Goal: Task Accomplishment & Management: Use online tool/utility

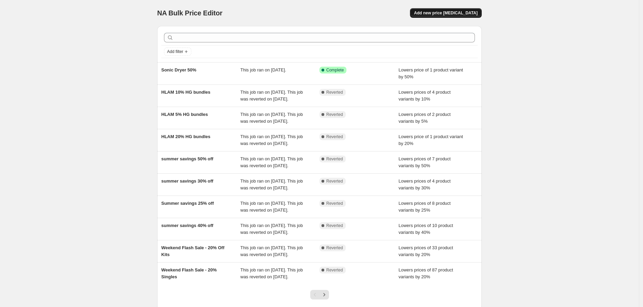
click at [473, 13] on span "Add new price [MEDICAL_DATA]" at bounding box center [446, 12] width 64 height 5
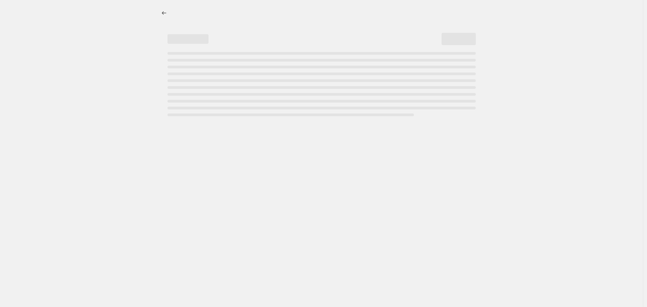
select select "percentage"
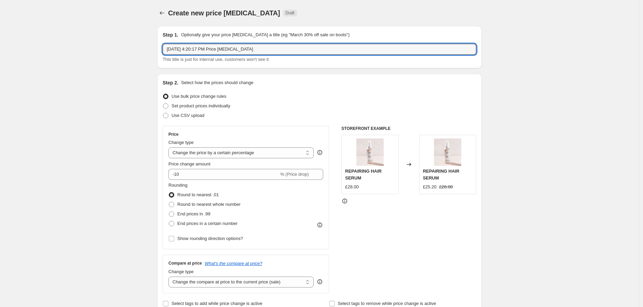
drag, startPoint x: 261, startPoint y: 53, endPoint x: 153, endPoint y: 54, distance: 108.3
type input "TOOL SALE - 30% Off"
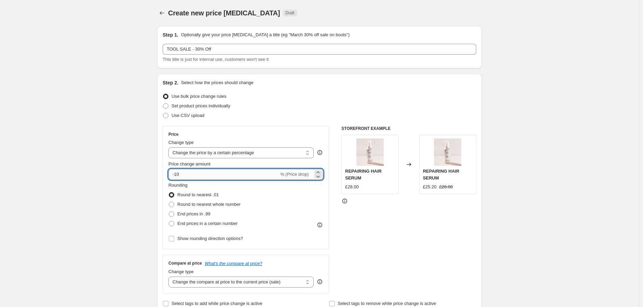
click at [209, 177] on input "-10" at bounding box center [223, 174] width 110 height 11
type input "-1"
type input "-30"
click at [217, 203] on span "Round to nearest whole number" at bounding box center [208, 204] width 63 height 5
click at [169, 202] on input "Round to nearest whole number" at bounding box center [169, 202] width 0 height 0
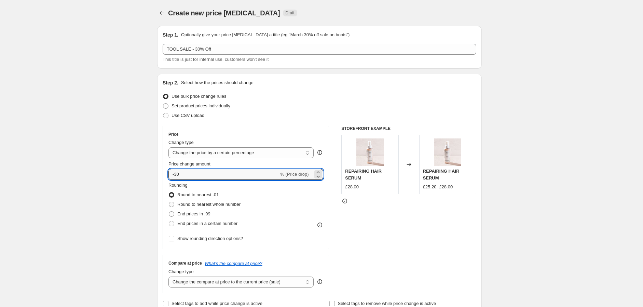
radio input "true"
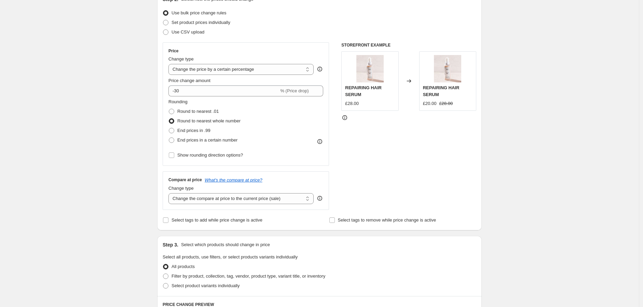
scroll to position [114, 0]
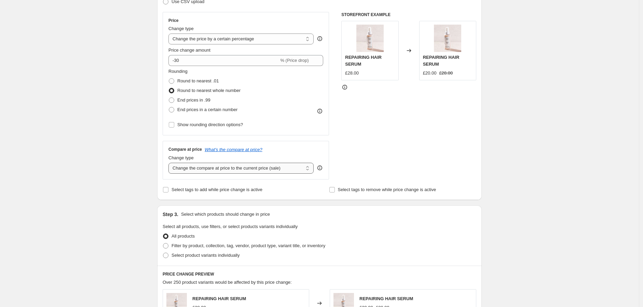
click at [227, 169] on select "Change the compare at price to the current price (sale) Change the compare at p…" at bounding box center [240, 168] width 145 height 11
select select "no_change"
click at [170, 163] on select "Change the compare at price to the current price (sale) Change the compare at p…" at bounding box center [240, 168] width 145 height 11
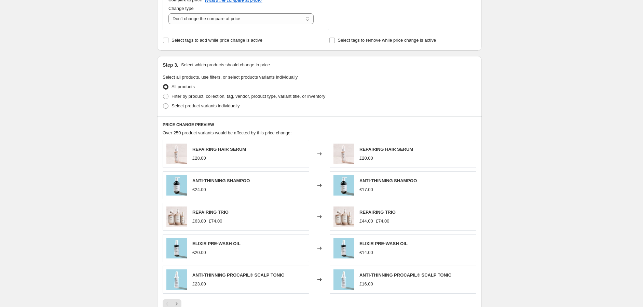
scroll to position [266, 0]
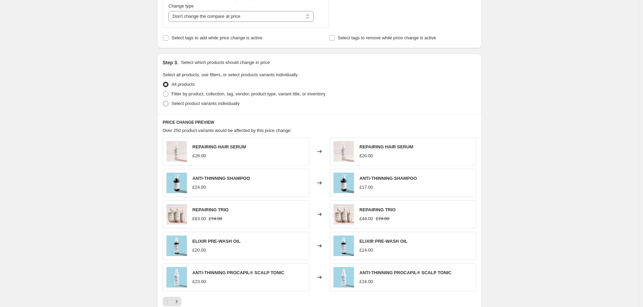
click at [179, 103] on span "Select product variants individually" at bounding box center [206, 103] width 68 height 5
click at [163, 101] on input "Select product variants individually" at bounding box center [163, 101] width 0 height 0
radio input "true"
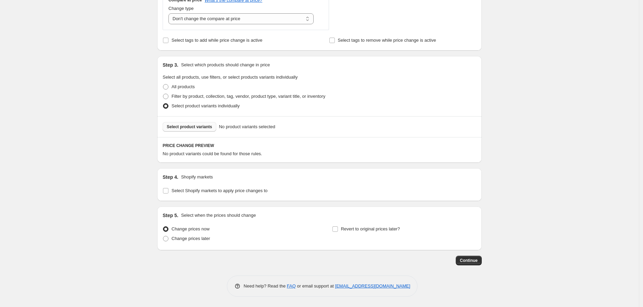
scroll to position [262, 0]
click at [179, 127] on span "Select product variants" at bounding box center [189, 127] width 45 height 5
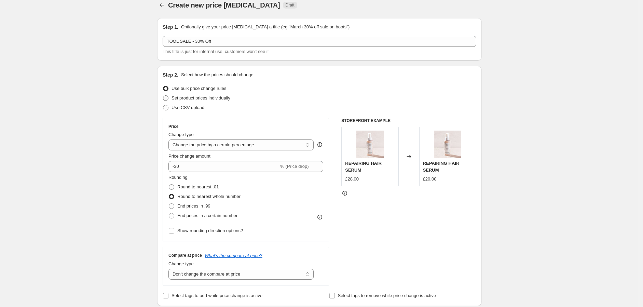
scroll to position [0, 0]
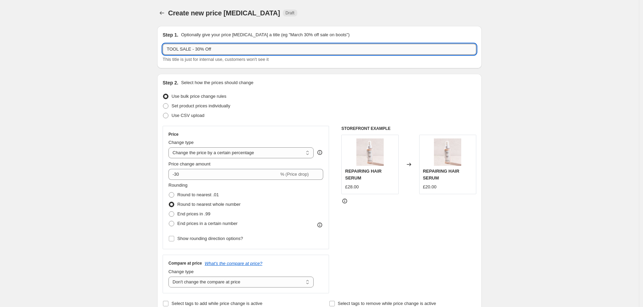
click at [202, 50] on input "TOOL SALE - 30% Off" at bounding box center [320, 49] width 314 height 11
type input "TOOL SALE - 50% Off"
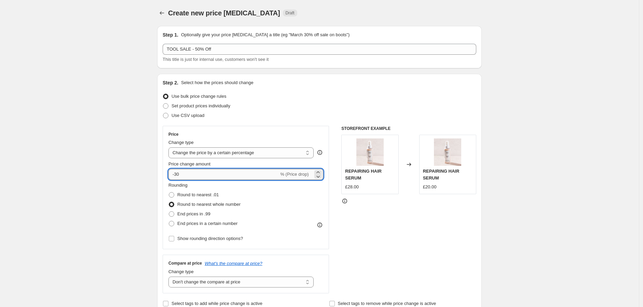
click at [178, 175] on input "-30" at bounding box center [223, 174] width 110 height 11
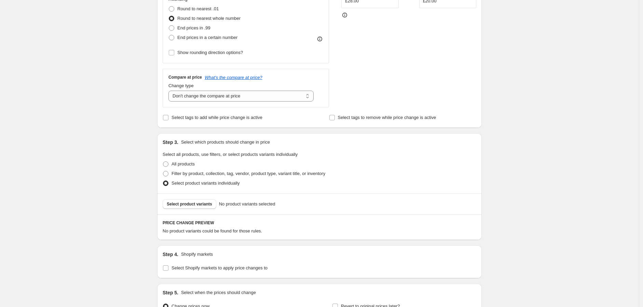
scroll to position [190, 0]
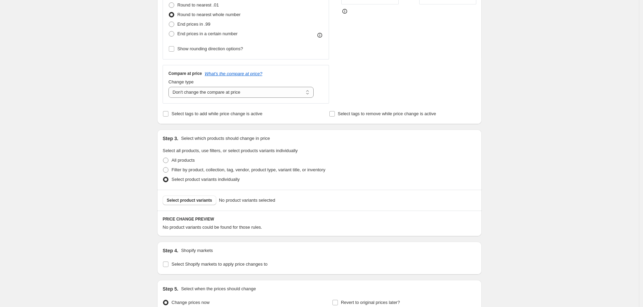
type input "-50"
click at [216, 206] on div "Select product variants No product variants selected" at bounding box center [319, 200] width 325 height 21
click at [210, 199] on span "Select product variants" at bounding box center [189, 200] width 45 height 5
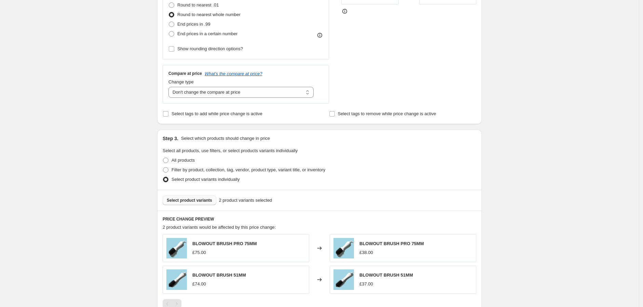
scroll to position [228, 0]
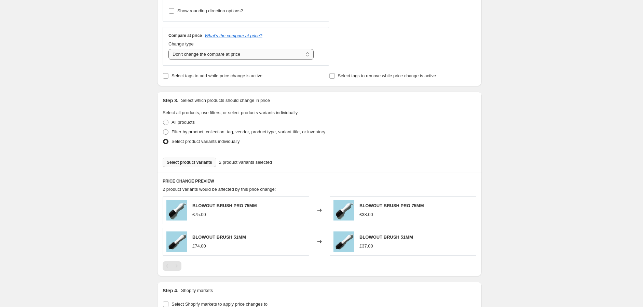
click at [240, 50] on select "Change the compare at price to the current price (sale) Change the compare at p…" at bounding box center [240, 54] width 145 height 11
select select "pp"
click at [170, 49] on select "Change the compare at price to the current price (sale) Change the compare at p…" at bounding box center [240, 54] width 145 height 11
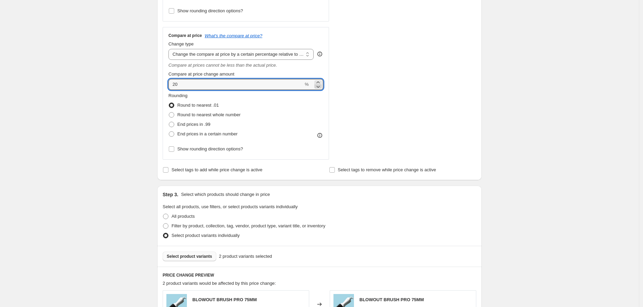
click at [320, 86] on icon at bounding box center [318, 86] width 7 height 7
click at [320, 86] on icon at bounding box center [317, 87] width 3 height 2
drag, startPoint x: 191, startPoint y: 87, endPoint x: 120, endPoint y: 84, distance: 71.2
click at [120, 84] on div "Create new price change job. This page is ready Create new price change job Dra…" at bounding box center [319, 143] width 639 height 742
type input "0"
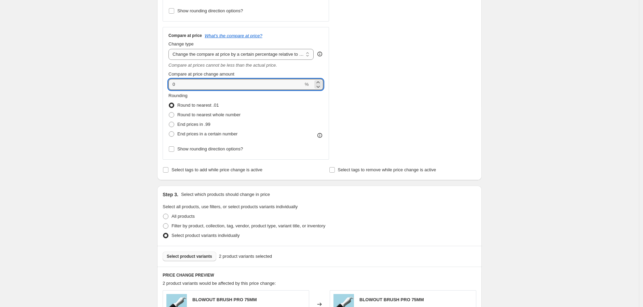
click at [456, 103] on div "STOREFRONT EXAMPLE BLOWOUT BRUSH PRO 75MM £75.00 Changed to BLOWOUT BRUSH PRO 7…" at bounding box center [408, 28] width 135 height 261
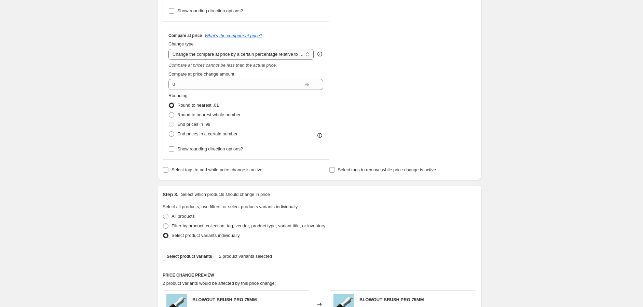
click at [257, 56] on select "Change the compare at price to the current price (sale) Change the compare at p…" at bounding box center [240, 54] width 145 height 11
select select "bp"
click at [170, 49] on select "Change the compare at price to the current price (sale) Change the compare at p…" at bounding box center [240, 54] width 145 height 11
type input "12.00"
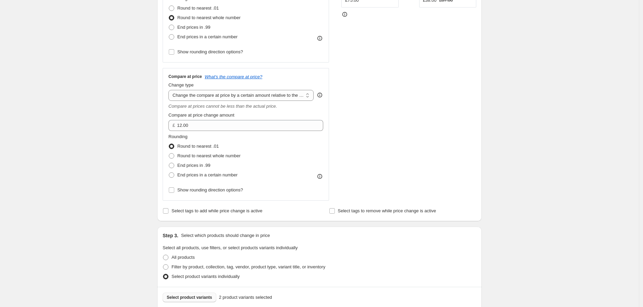
scroll to position [152, 0]
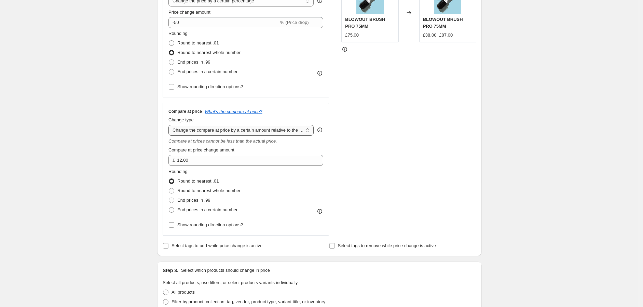
click at [305, 133] on select "Change the compare at price to the current price (sale) Change the compare at p…" at bounding box center [240, 130] width 145 height 11
select select "percentage"
click at [170, 125] on select "Change the compare at price to the current price (sale) Change the compare at p…" at bounding box center [240, 130] width 145 height 11
type input "-15"
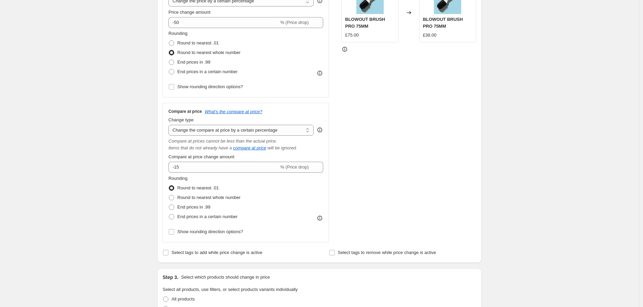
click at [258, 122] on div "Change type" at bounding box center [240, 120] width 145 height 7
click at [258, 126] on select "Change the compare at price to the current price (sale) Change the compare at p…" at bounding box center [240, 130] width 145 height 11
select select "ep"
click at [170, 125] on select "Change the compare at price to the current price (sale) Change the compare at p…" at bounding box center [240, 130] width 145 height 11
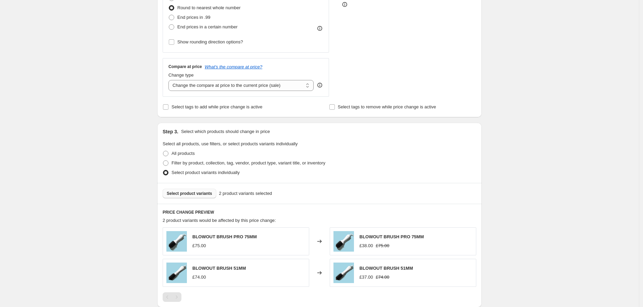
scroll to position [303, 0]
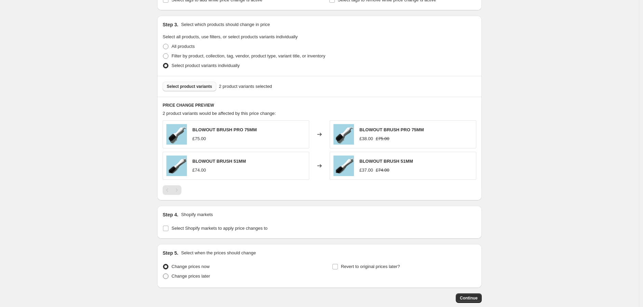
click at [204, 276] on span "Change prices later" at bounding box center [191, 275] width 39 height 5
click at [163, 274] on input "Change prices later" at bounding box center [163, 273] width 0 height 0
radio input "true"
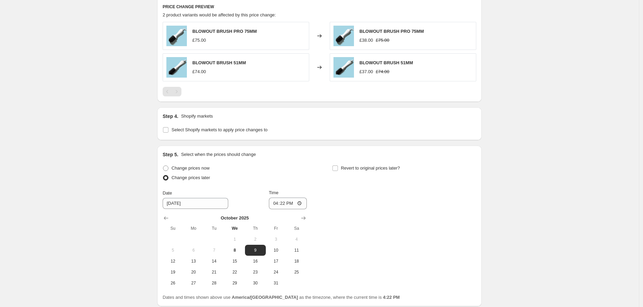
scroll to position [458, 0]
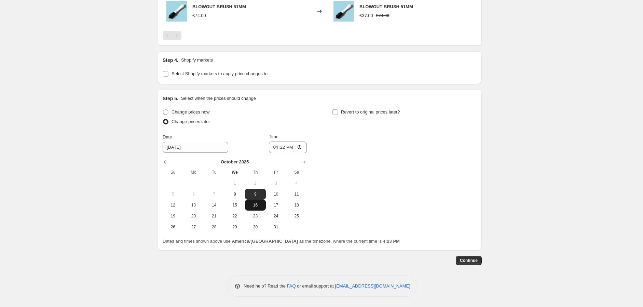
click at [260, 205] on span "16" at bounding box center [255, 204] width 15 height 5
type input "10/16/2025"
click at [277, 146] on input "16:22" at bounding box center [288, 147] width 38 height 12
type input "08:00"
click at [412, 161] on div "Change prices now Change prices later Date 10/16/2025 Time 08:00 October 2025 S…" at bounding box center [320, 169] width 314 height 125
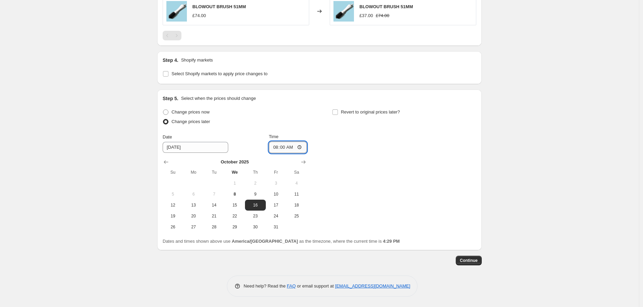
click at [277, 150] on input "08:00" at bounding box center [288, 147] width 38 height 12
type input "14:00"
click at [397, 159] on div "Change prices now Change prices later Date 10/16/2025 Time 14:00 October 2025 S…" at bounding box center [320, 169] width 314 height 125
click at [338, 110] on span at bounding box center [335, 112] width 6 height 6
click at [338, 110] on input "Revert to original prices later?" at bounding box center [335, 111] width 5 height 5
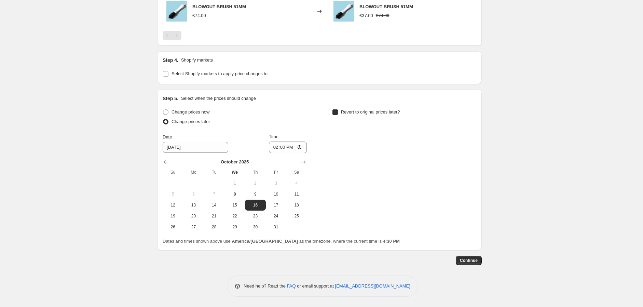
checkbox input "true"
drag, startPoint x: 366, startPoint y: 227, endPoint x: 515, endPoint y: 160, distance: 163.2
click at [366, 227] on span "27" at bounding box center [362, 226] width 15 height 5
type input "10/27/2025"
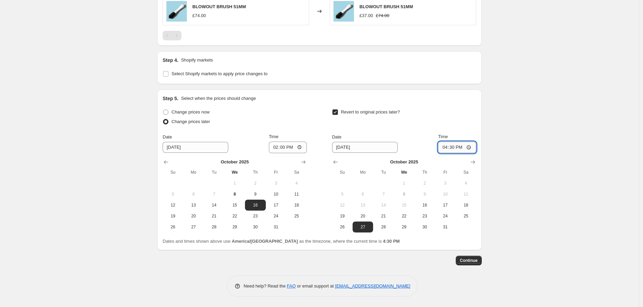
click at [445, 150] on input "16:30" at bounding box center [457, 147] width 38 height 12
type input "07:00"
click at [481, 263] on button "Continue" at bounding box center [469, 261] width 26 height 10
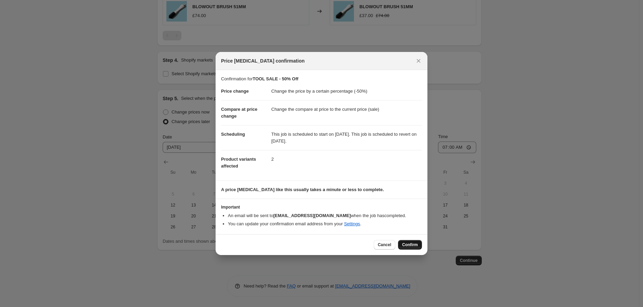
click at [418, 245] on span "Confirm" at bounding box center [410, 244] width 16 height 5
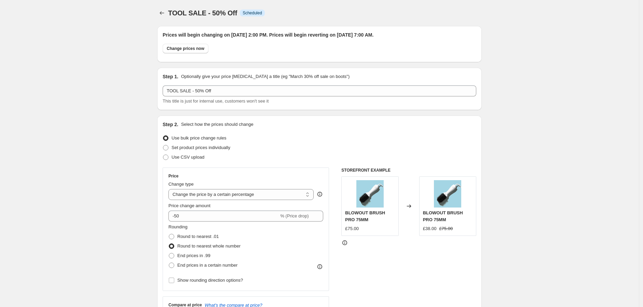
scroll to position [458, 0]
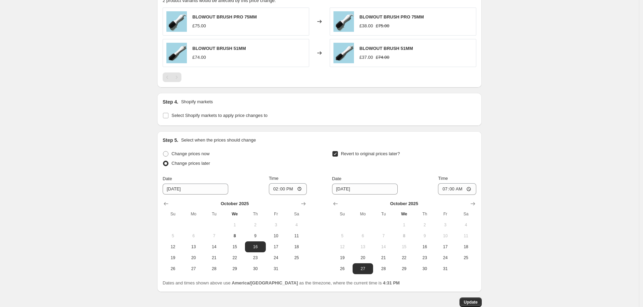
click at [476, 302] on span "Update" at bounding box center [471, 301] width 14 height 5
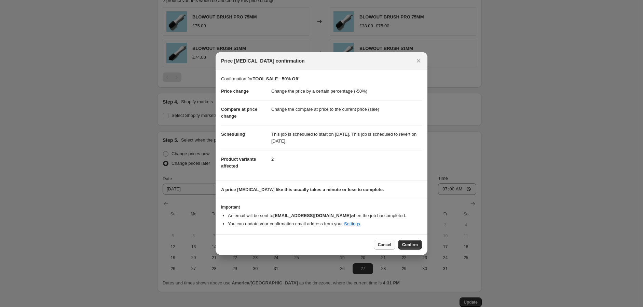
click at [391, 246] on span "Cancel" at bounding box center [384, 244] width 13 height 5
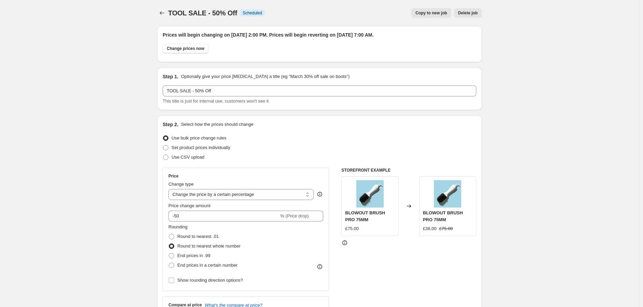
click at [173, 9] on span "TOOL SALE - 50% Off" at bounding box center [202, 13] width 69 height 8
click at [165, 11] on icon "Price change jobs" at bounding box center [162, 13] width 7 height 7
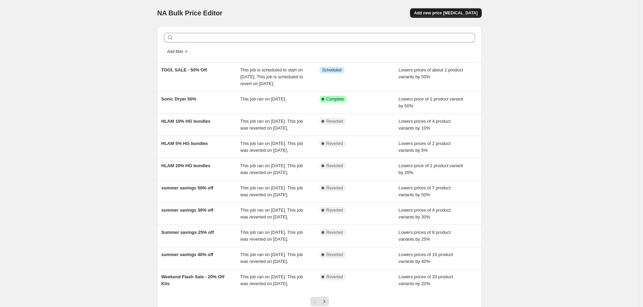
drag, startPoint x: 456, startPoint y: 0, endPoint x: 457, endPoint y: 8, distance: 7.6
click at [457, 6] on div "NA Bulk Price Editor. This page is ready NA Bulk Price Editor Add new price cha…" at bounding box center [319, 13] width 325 height 26
click at [458, 12] on span "Add new price change job" at bounding box center [446, 12] width 64 height 5
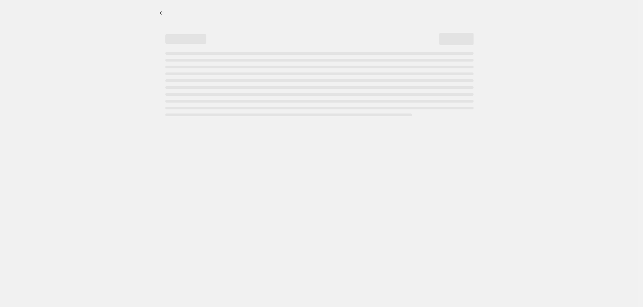
select select "percentage"
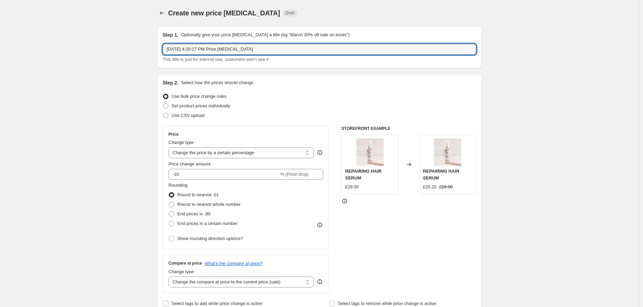
drag, startPoint x: 274, startPoint y: 46, endPoint x: 13, endPoint y: 43, distance: 260.8
type input "TOOL SALE- 25% Off"
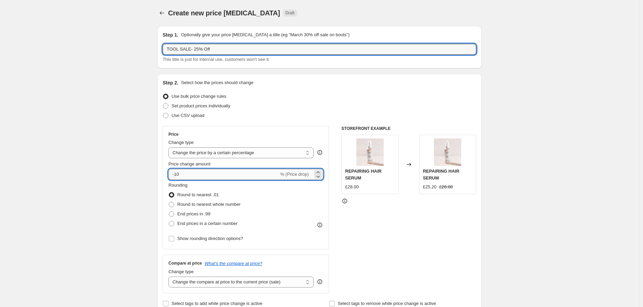
click at [197, 176] on input "-10" at bounding box center [223, 174] width 110 height 11
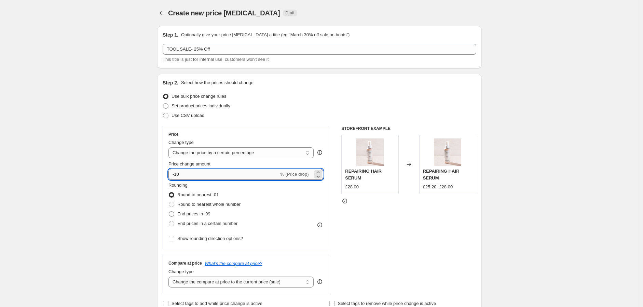
type input "-1"
type input "-25"
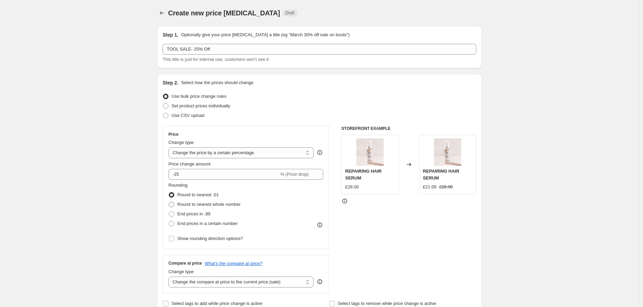
click at [231, 201] on span "Round to nearest whole number" at bounding box center [208, 204] width 63 height 7
click at [169, 202] on input "Round to nearest whole number" at bounding box center [169, 202] width 0 height 0
radio input "true"
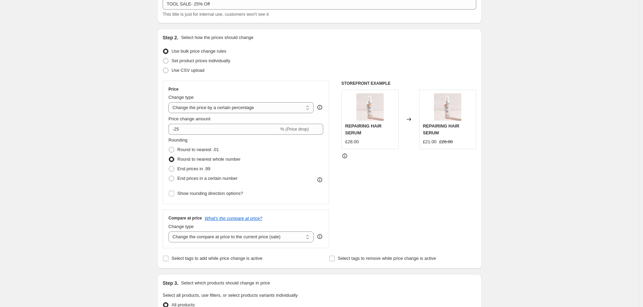
scroll to position [114, 0]
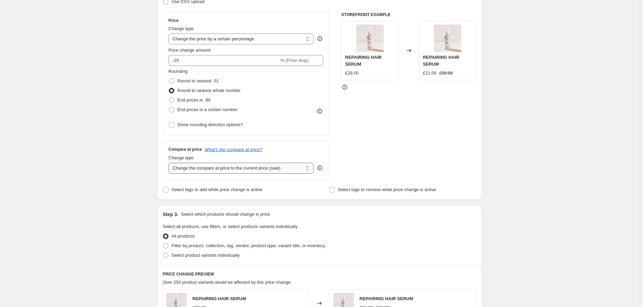
click at [254, 166] on select "Change the compare at price to the current price (sale) Change the compare at p…" at bounding box center [240, 168] width 145 height 11
click at [170, 163] on select "Change the compare at price to the current price (sale) Change the compare at p…" at bounding box center [240, 168] width 145 height 11
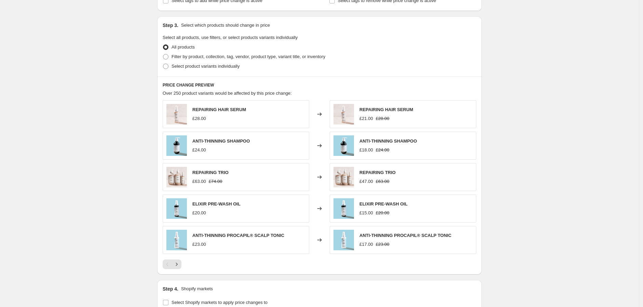
scroll to position [228, 0]
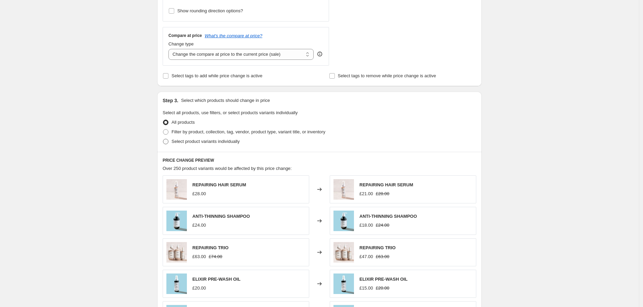
click at [196, 142] on span "Select product variants individually" at bounding box center [206, 141] width 68 height 5
click at [163, 139] on input "Select product variants individually" at bounding box center [163, 139] width 0 height 0
radio input "true"
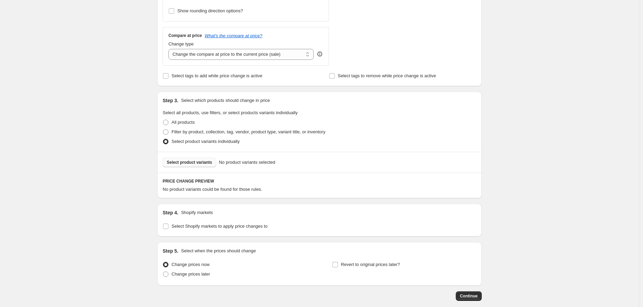
click at [185, 161] on span "Select product variants" at bounding box center [189, 162] width 45 height 5
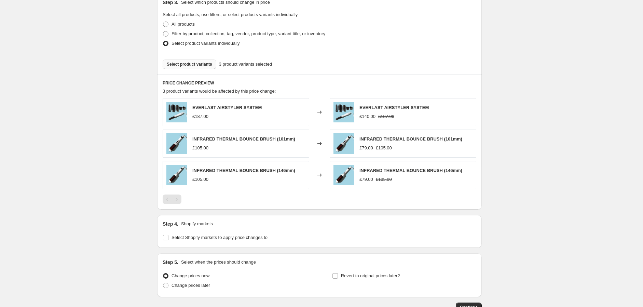
scroll to position [373, 0]
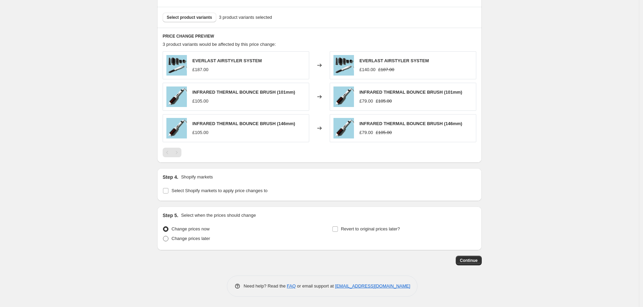
click at [186, 240] on span "Change prices later" at bounding box center [191, 238] width 39 height 5
click at [163, 236] on input "Change prices later" at bounding box center [163, 236] width 0 height 0
radio input "true"
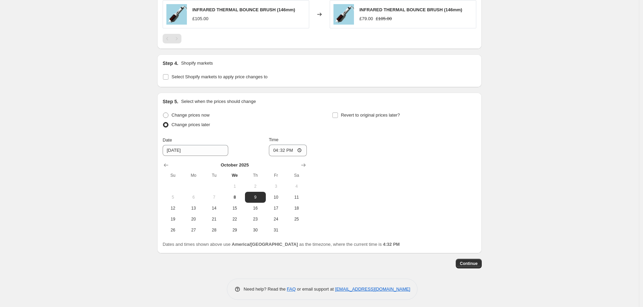
scroll to position [489, 0]
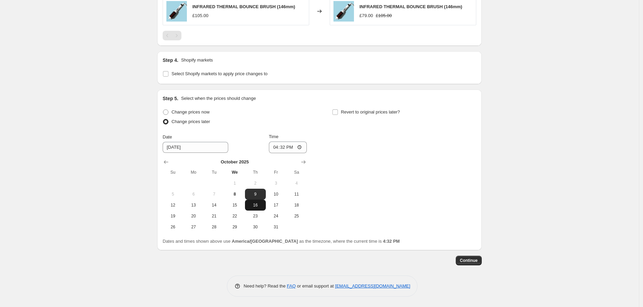
click at [257, 207] on span "16" at bounding box center [255, 204] width 15 height 5
type input "10/16/2025"
click at [366, 113] on span "Revert to original prices later?" at bounding box center [370, 111] width 59 height 5
click at [338, 113] on input "Revert to original prices later?" at bounding box center [335, 111] width 5 height 5
checkbox input "true"
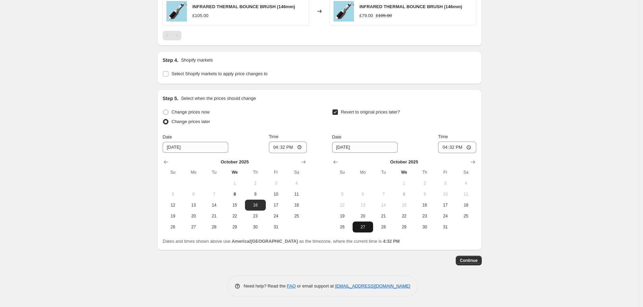
click at [364, 229] on span "27" at bounding box center [362, 226] width 15 height 5
type input "10/27/2025"
click at [444, 147] on input "16:32" at bounding box center [457, 147] width 38 height 12
type input "07:00"
click at [278, 147] on input "16:32" at bounding box center [288, 147] width 38 height 12
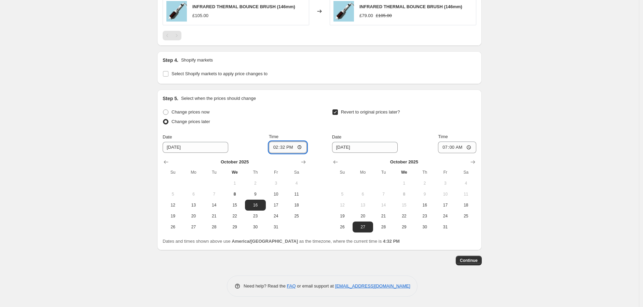
type input "14:00"
click at [471, 259] on span "Continue" at bounding box center [469, 260] width 18 height 5
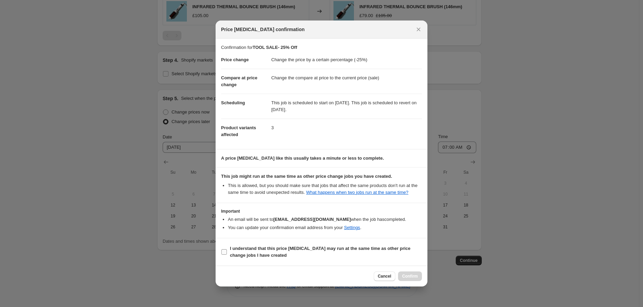
drag, startPoint x: 226, startPoint y: 256, endPoint x: 232, endPoint y: 254, distance: 5.8
click at [226, 255] on input "I understand that this price change job may run at the same time as other price…" at bounding box center [223, 251] width 5 height 5
checkbox input "true"
click at [415, 279] on span "Confirm" at bounding box center [410, 275] width 16 height 5
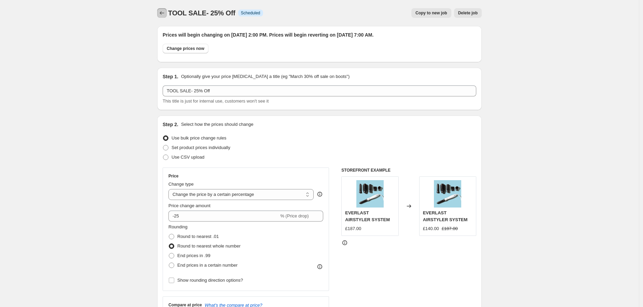
click at [162, 11] on icon "Price change jobs" at bounding box center [162, 13] width 7 height 7
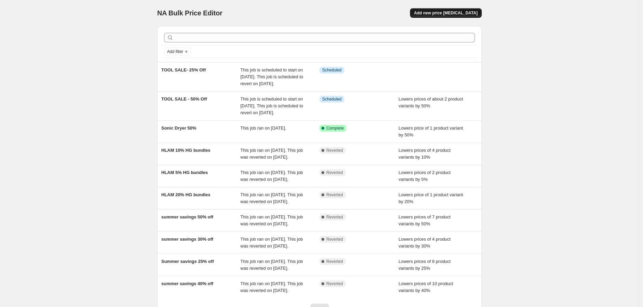
click at [467, 13] on span "Add new price change job" at bounding box center [446, 12] width 64 height 5
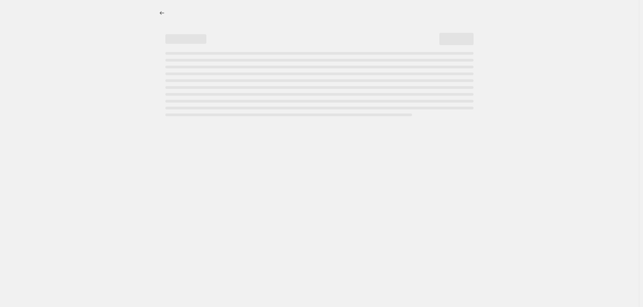
select select "percentage"
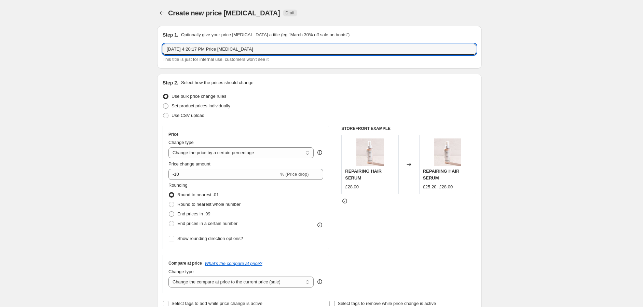
drag, startPoint x: 266, startPoint y: 50, endPoint x: 104, endPoint y: 46, distance: 162.0
type input "TOOL SALE - 40% Off"
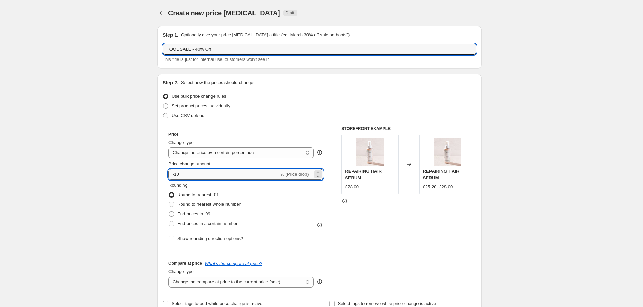
click at [183, 175] on input "-10" at bounding box center [223, 174] width 110 height 11
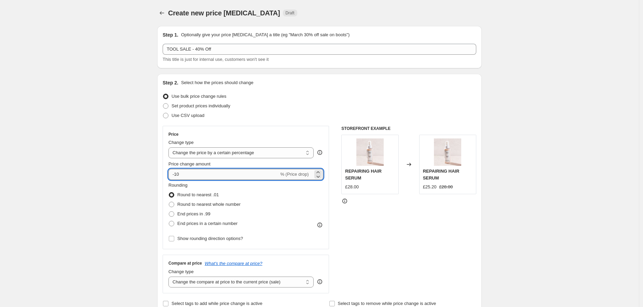
type input "-1"
type input "-40"
click at [233, 205] on span "Round to nearest whole number" at bounding box center [208, 204] width 63 height 5
click at [169, 202] on input "Round to nearest whole number" at bounding box center [169, 202] width 0 height 0
radio input "true"
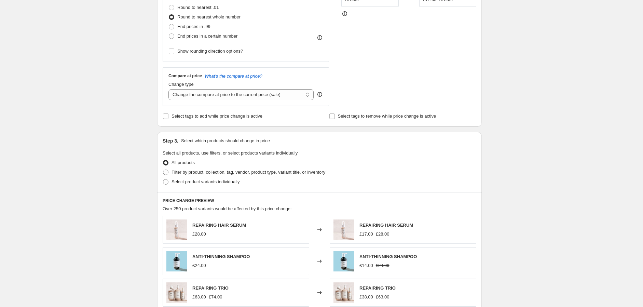
scroll to position [228, 0]
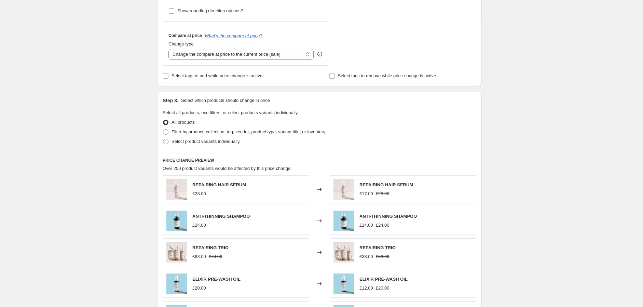
click at [218, 140] on span "Select product variants individually" at bounding box center [206, 141] width 68 height 5
click at [163, 139] on input "Select product variants individually" at bounding box center [163, 139] width 0 height 0
radio input "true"
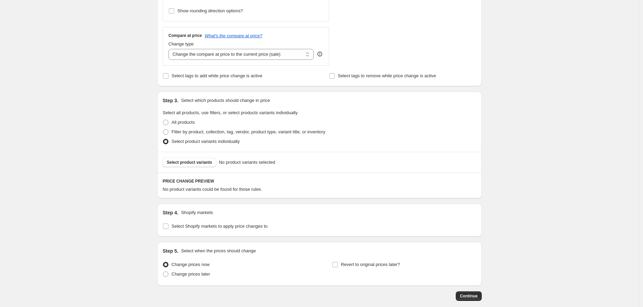
click at [195, 166] on div "Select product variants No product variants selected" at bounding box center [319, 162] width 325 height 21
click at [195, 165] on button "Select product variants" at bounding box center [190, 163] width 54 height 10
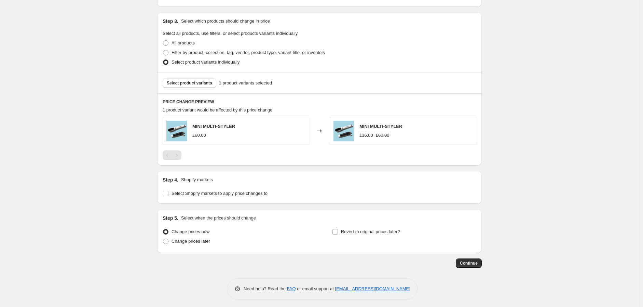
scroll to position [309, 0]
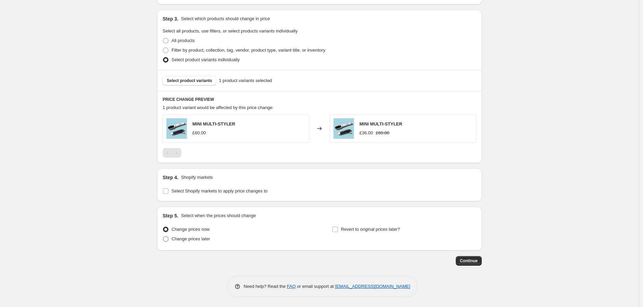
click at [183, 240] on span "Change prices later" at bounding box center [191, 238] width 39 height 5
click at [163, 237] on input "Change prices later" at bounding box center [163, 236] width 0 height 0
radio input "true"
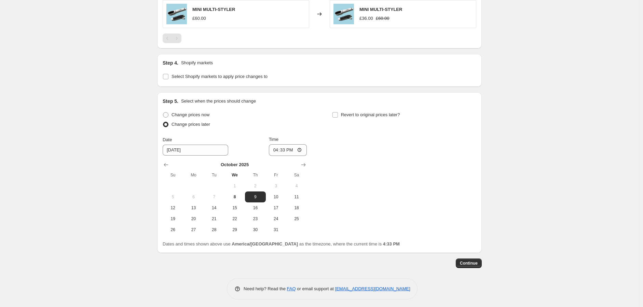
scroll to position [426, 0]
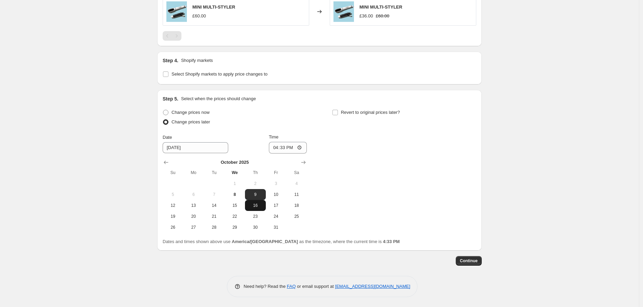
click at [260, 207] on span "16" at bounding box center [255, 205] width 15 height 5
type input "10/16/2025"
click at [277, 147] on input "16:33" at bounding box center [288, 148] width 38 height 12
type input "18:33"
type input "14:00"
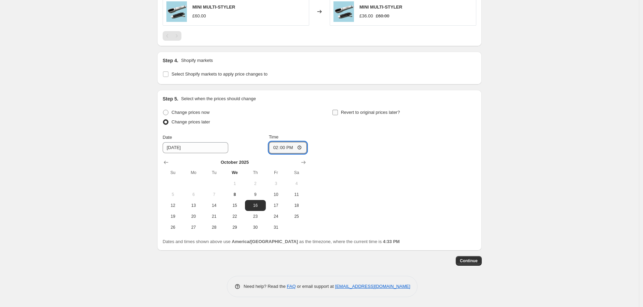
click at [341, 115] on label "Revert to original prices later?" at bounding box center [366, 113] width 68 height 10
click at [338, 115] on input "Revert to original prices later?" at bounding box center [335, 112] width 5 height 5
checkbox input "true"
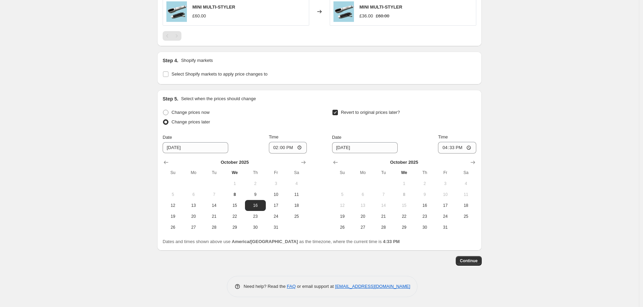
click at [366, 235] on div "Change prices now Change prices later Date 10/16/2025 Time 14:00 October 2025 S…" at bounding box center [320, 176] width 314 height 137
click at [363, 225] on span "27" at bounding box center [362, 227] width 15 height 5
type input "10/27/2025"
click at [446, 149] on input "16:33" at bounding box center [457, 148] width 38 height 12
type input "07:00"
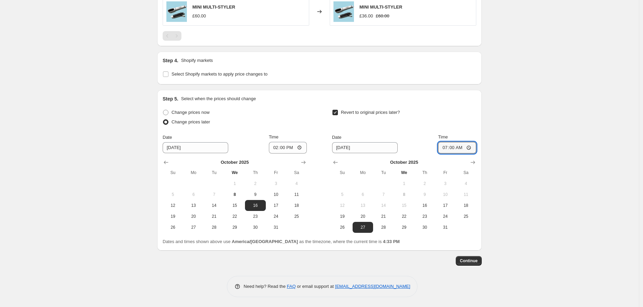
click at [481, 260] on button "Continue" at bounding box center [469, 261] width 26 height 10
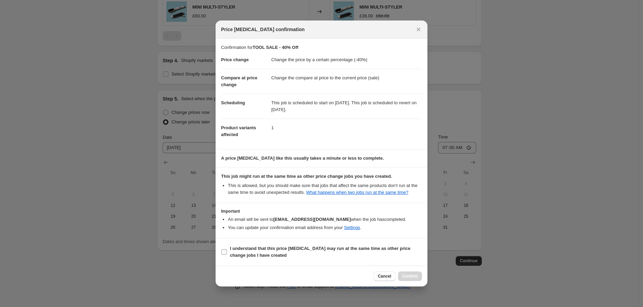
click at [244, 258] on b "I understand that this price change job may run at the same time as other price…" at bounding box center [320, 252] width 180 height 12
click at [227, 255] on input "I understand that this price change job may run at the same time as other price…" at bounding box center [223, 251] width 5 height 5
checkbox input "true"
click at [407, 279] on span "Confirm" at bounding box center [410, 275] width 16 height 5
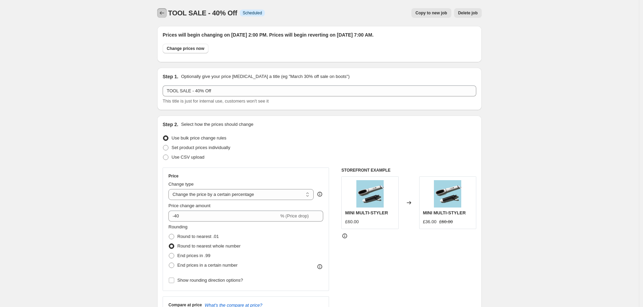
click at [165, 15] on icon "Price change jobs" at bounding box center [162, 13] width 7 height 7
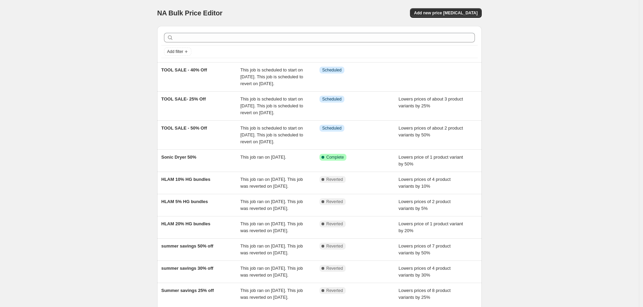
click at [572, 166] on div "NA Bulk Price Editor. This page is ready NA Bulk Price Editor Add new price cha…" at bounding box center [319, 186] width 639 height 373
